Goal: Task Accomplishment & Management: Manage account settings

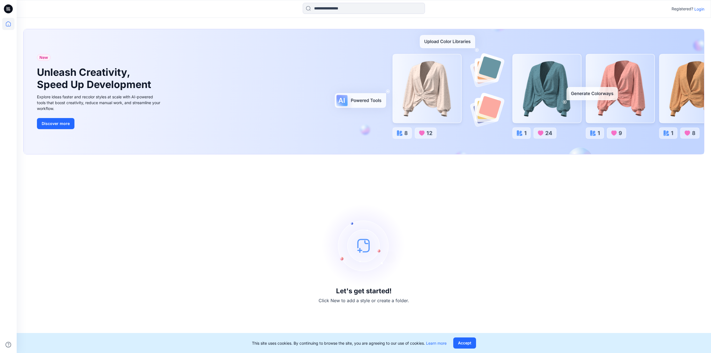
click at [695, 9] on p "Login" at bounding box center [699, 9] width 10 height 6
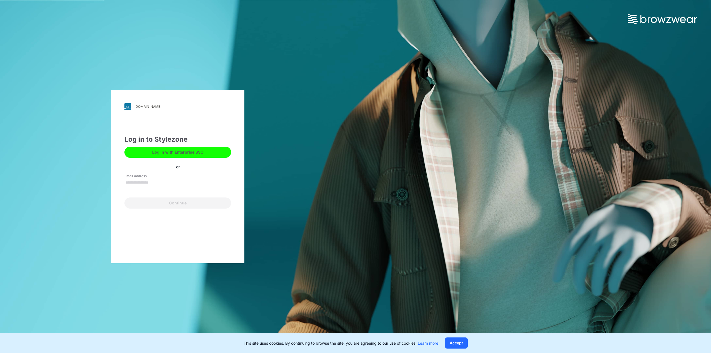
click at [134, 182] on input "Email Address" at bounding box center [177, 182] width 107 height 8
type input "**********"
click at [159, 203] on button "Continue" at bounding box center [177, 202] width 107 height 11
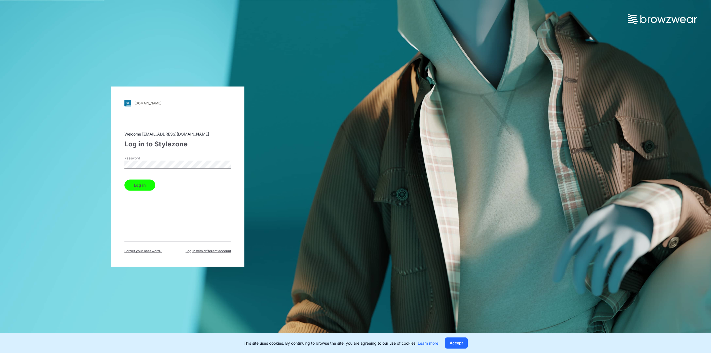
click at [133, 185] on button "Log in" at bounding box center [139, 184] width 31 height 11
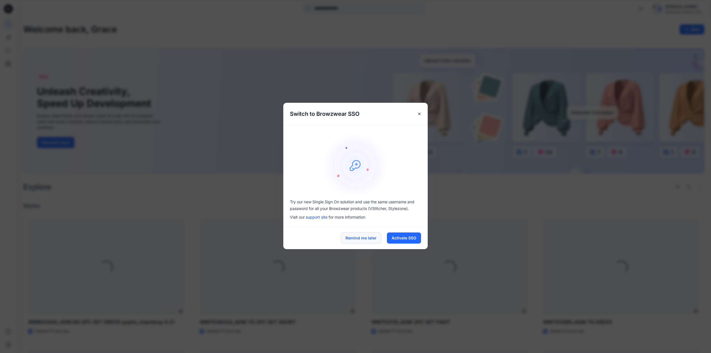
click at [361, 240] on button "Remind me later" at bounding box center [361, 237] width 41 height 11
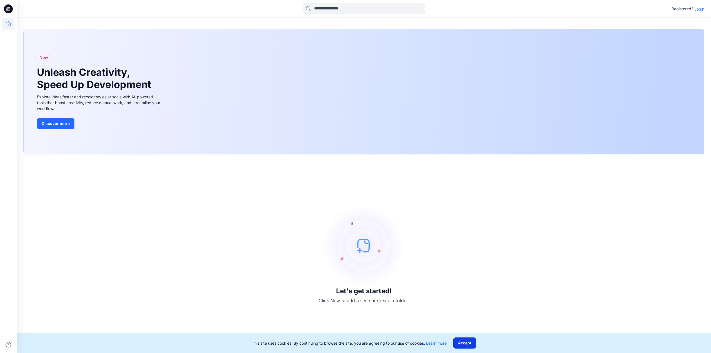
click at [464, 339] on button "Accept" at bounding box center [464, 342] width 23 height 11
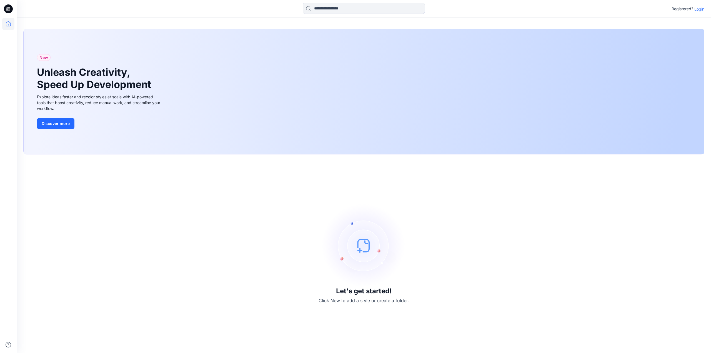
click at [700, 9] on p "Login" at bounding box center [699, 9] width 10 height 6
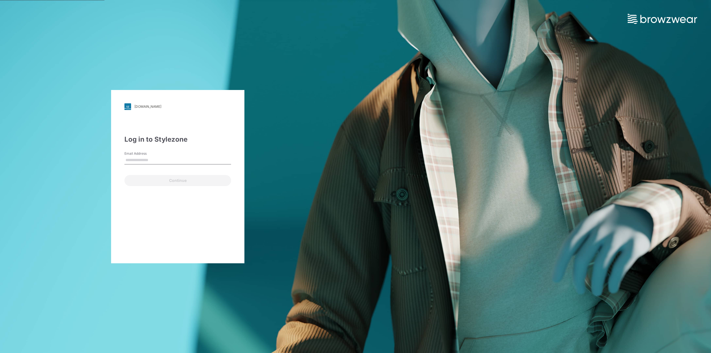
type input "**********"
click at [142, 181] on button "Continue" at bounding box center [177, 180] width 107 height 11
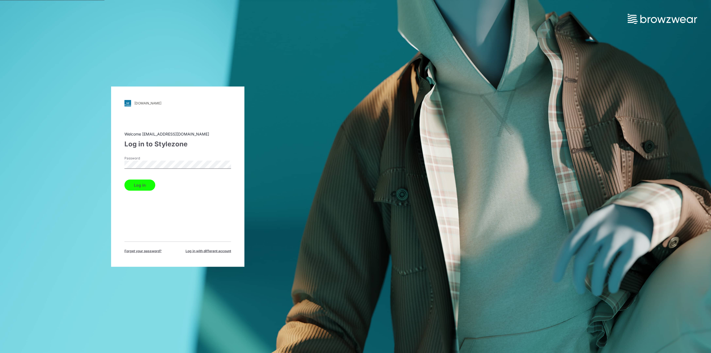
drag, startPoint x: 149, startPoint y: 186, endPoint x: 148, endPoint y: 188, distance: 2.9
click at [149, 187] on button "Log in" at bounding box center [139, 184] width 31 height 11
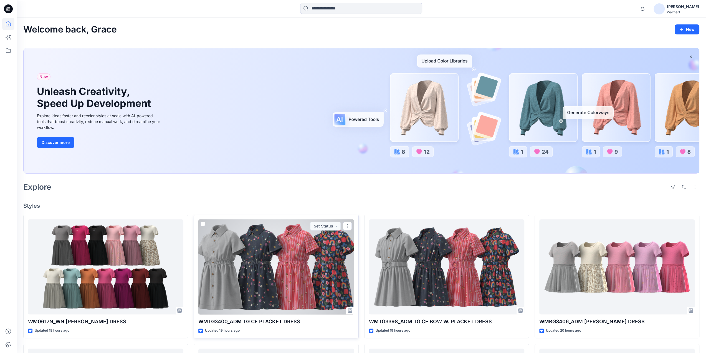
click at [290, 271] on div at bounding box center [275, 266] width 155 height 95
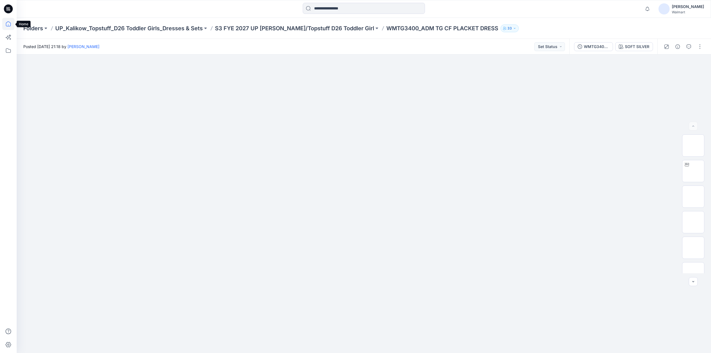
click at [5, 24] on icon at bounding box center [8, 24] width 12 height 12
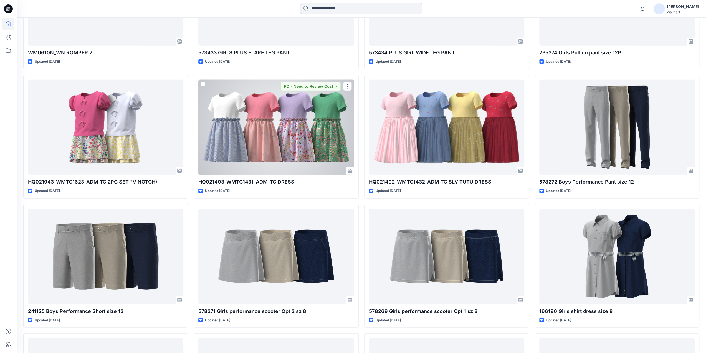
scroll to position [1033, 0]
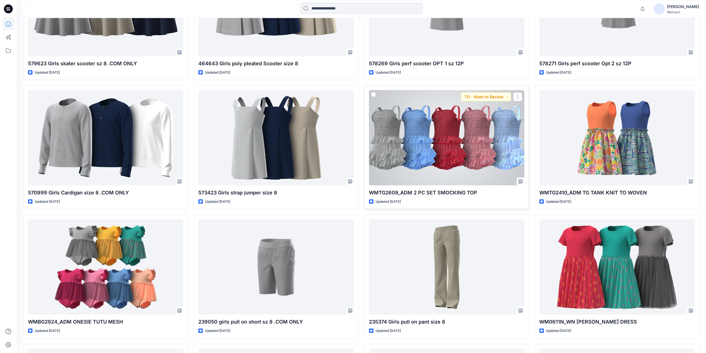
click at [453, 143] on div at bounding box center [446, 137] width 155 height 95
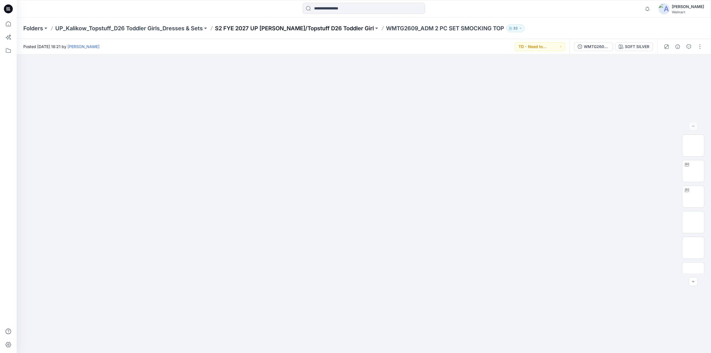
click at [283, 27] on p "S2 FYE 2027 UP Kalikow/Topstuff D26 Toddler Girl" at bounding box center [294, 28] width 159 height 8
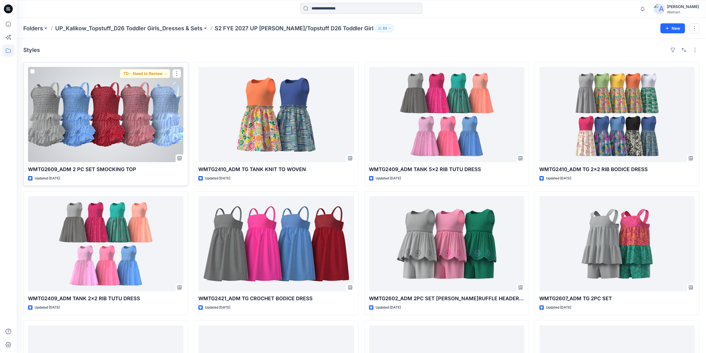
click at [115, 124] on div at bounding box center [105, 114] width 155 height 95
